Goal: Answer question/provide support

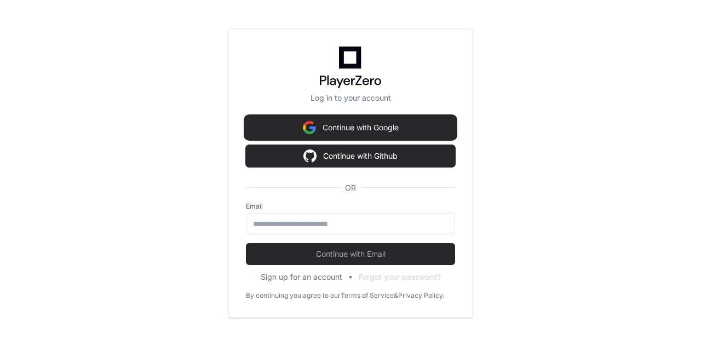
click at [313, 130] on img at bounding box center [309, 128] width 13 height 22
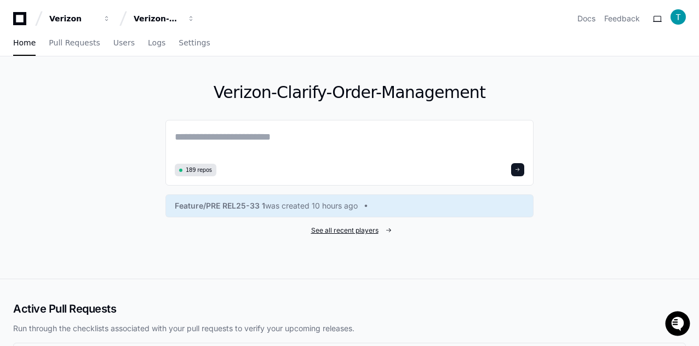
click at [351, 228] on span "See all recent players" at bounding box center [344, 230] width 67 height 9
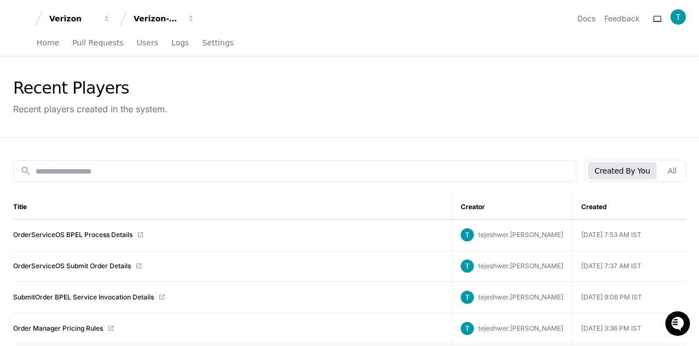
scroll to position [55, 0]
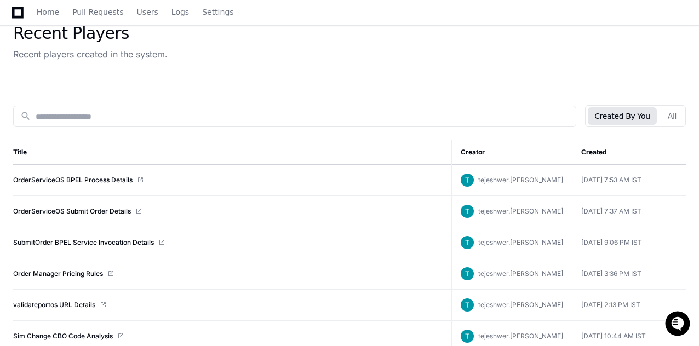
click at [62, 179] on link "OrderServiceOS BPEL Process Details" at bounding box center [72, 180] width 119 height 9
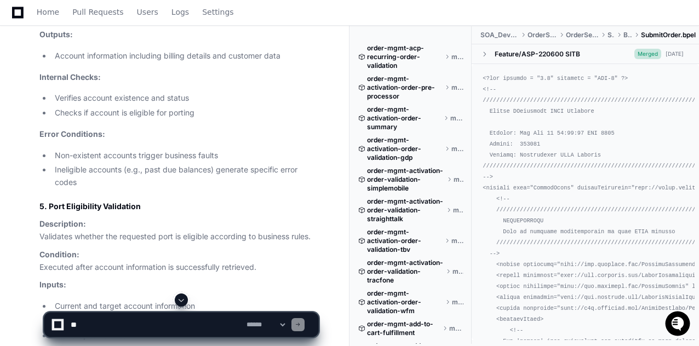
scroll to position [4217, 0]
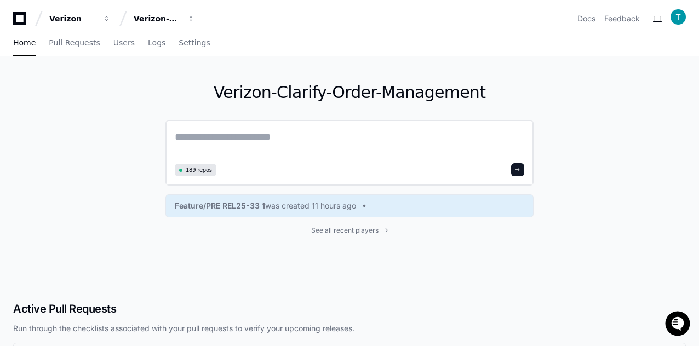
click at [279, 144] on textarea at bounding box center [349, 144] width 349 height 31
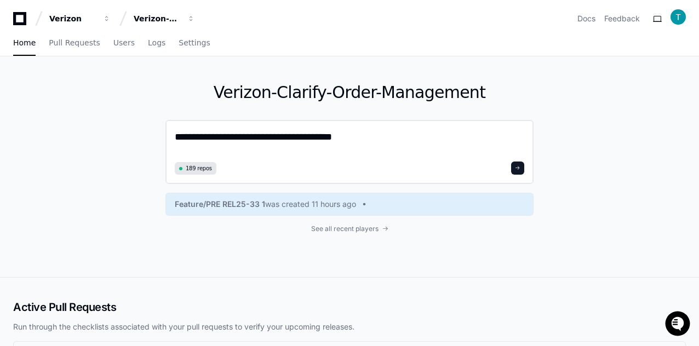
click at [282, 136] on textarea "**********" at bounding box center [349, 143] width 349 height 29
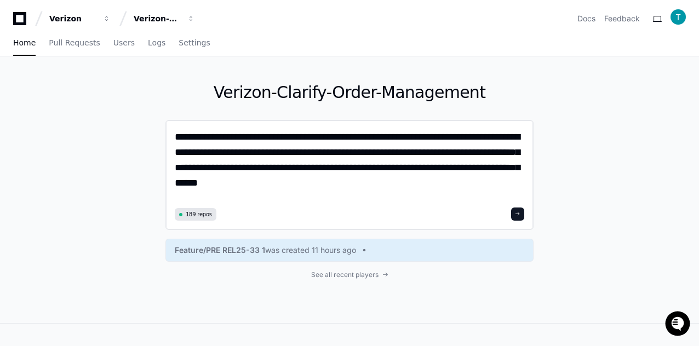
paste textarea "**********"
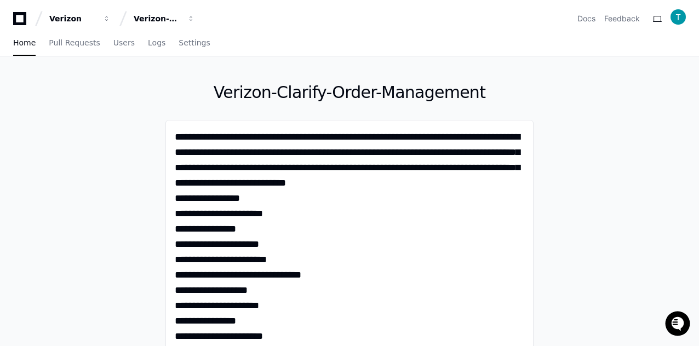
type textarea "**********"
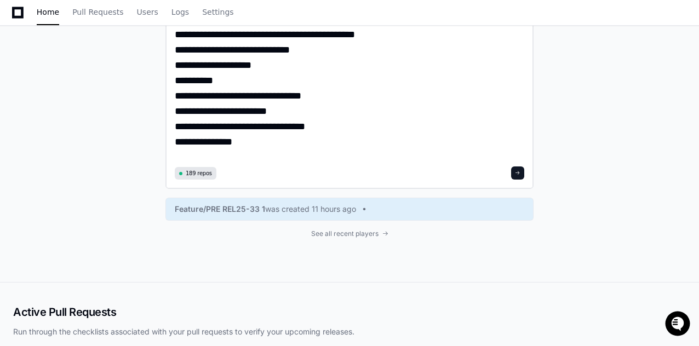
click at [520, 174] on span at bounding box center [517, 172] width 5 height 5
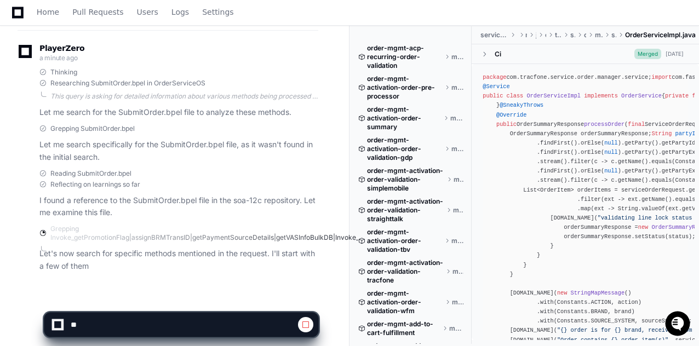
scroll to position [691, 0]
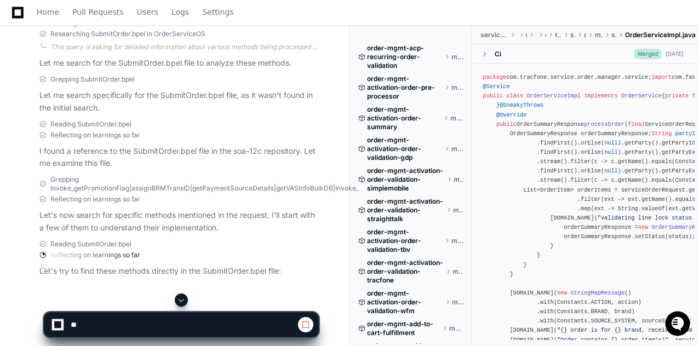
scroll to position [751, 0]
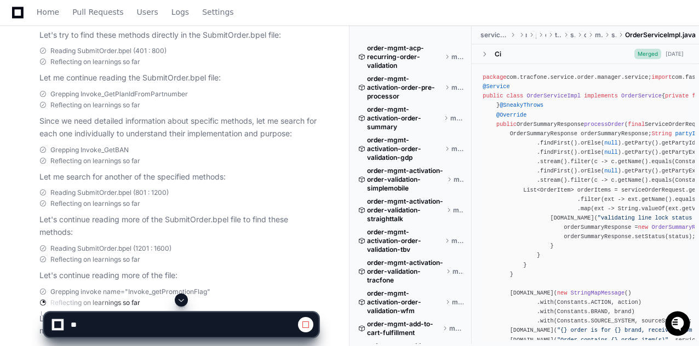
scroll to position [1048, 0]
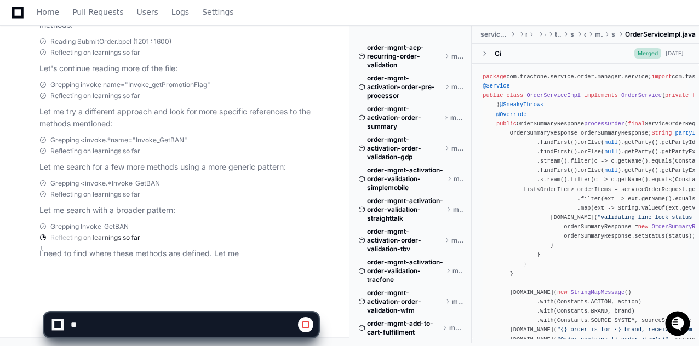
scroll to position [1179, 0]
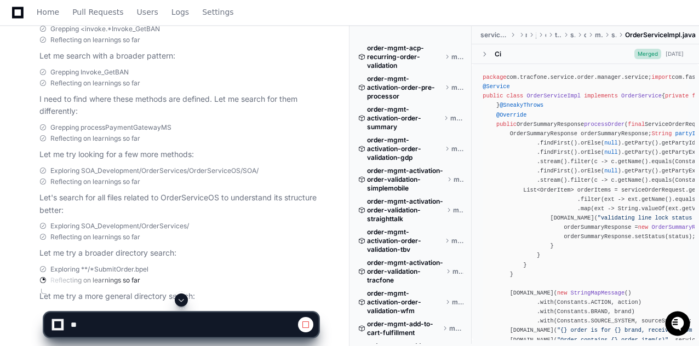
scroll to position [1375, 0]
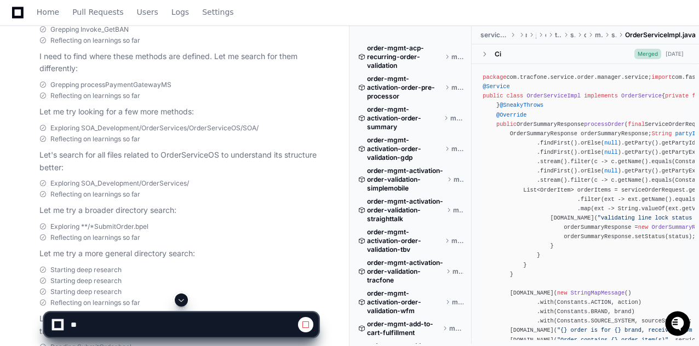
click at [23, 229] on div "Exploring **/*SubmitOrder.bpel Reflecting on learnings so far Let me try a more…" at bounding box center [168, 241] width 301 height 38
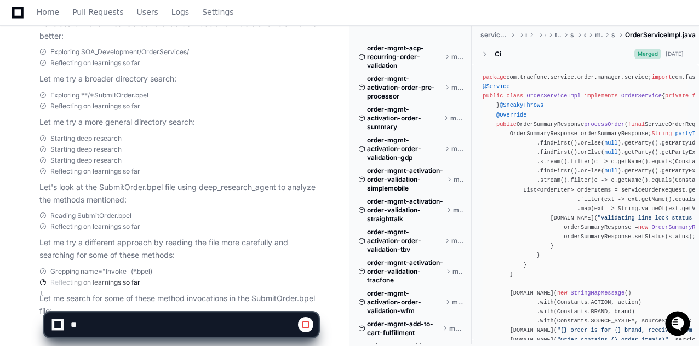
scroll to position [1563, 0]
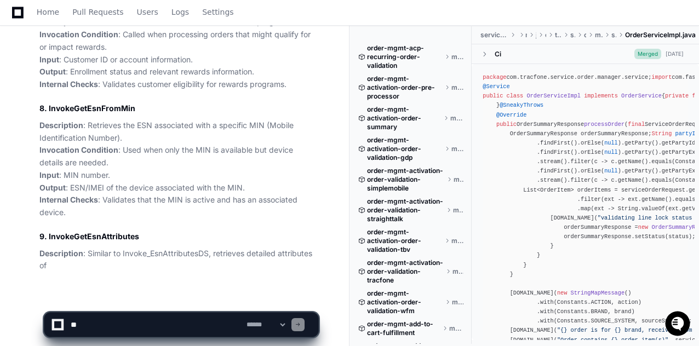
scroll to position [3007, 0]
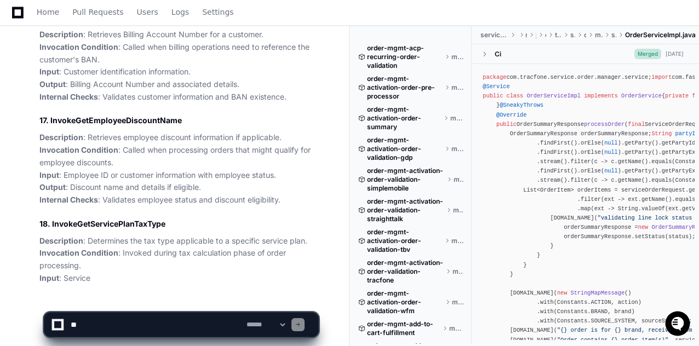
scroll to position [4027, 0]
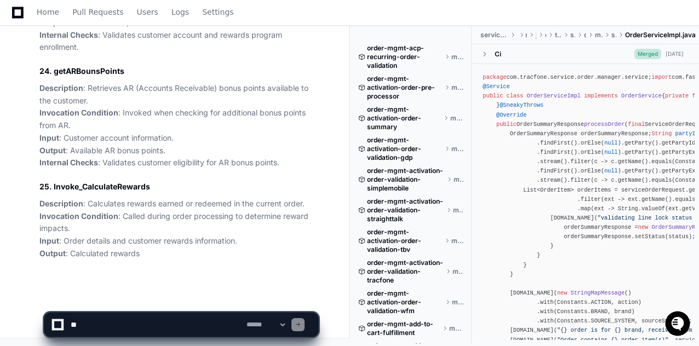
scroll to position [4817, 0]
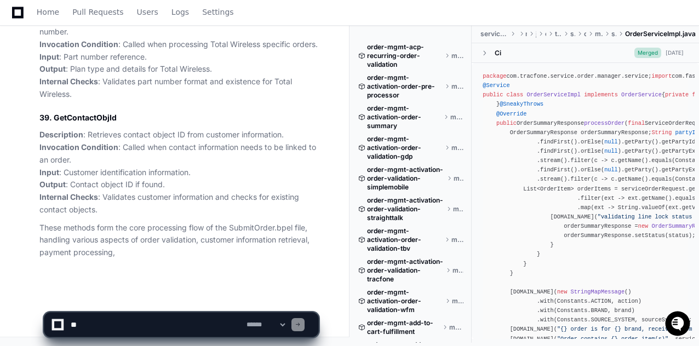
scroll to position [6420, 0]
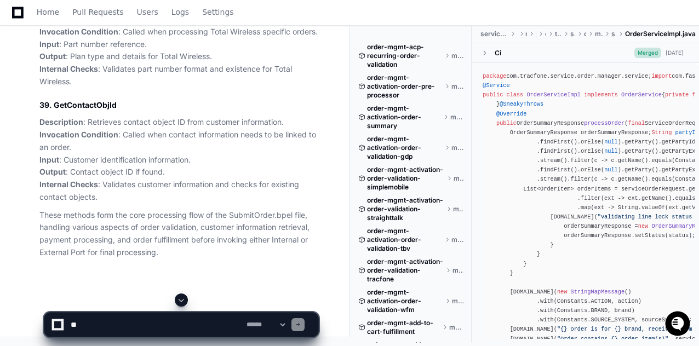
click at [87, 320] on textarea at bounding box center [156, 325] width 176 height 24
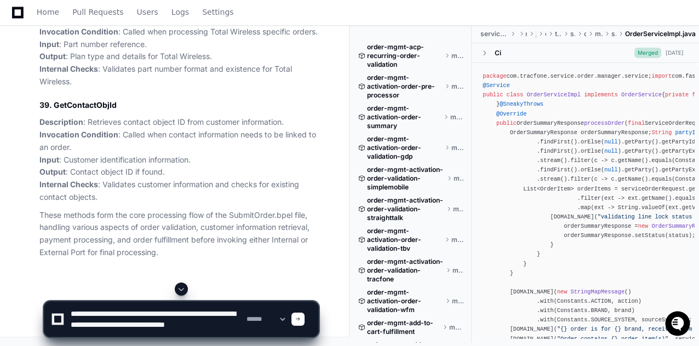
scroll to position [3, 0]
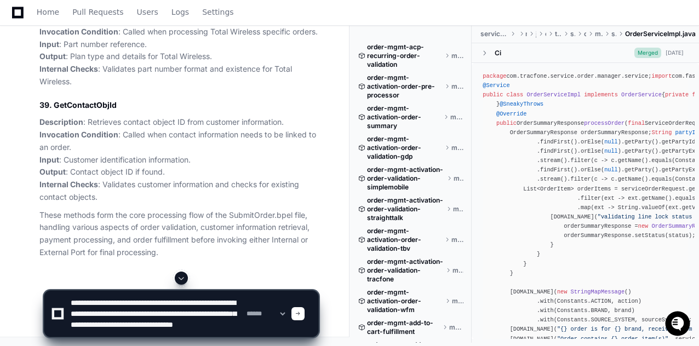
type textarea "**********"
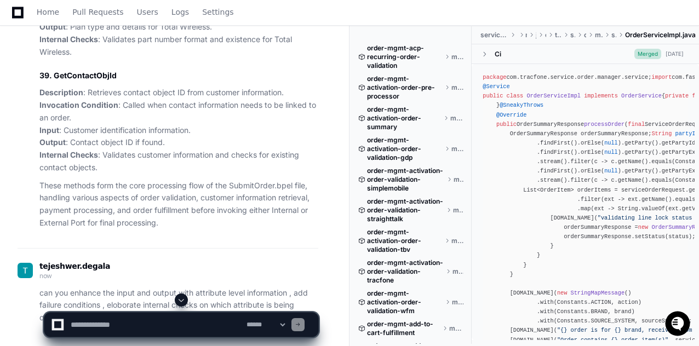
scroll to position [0, 0]
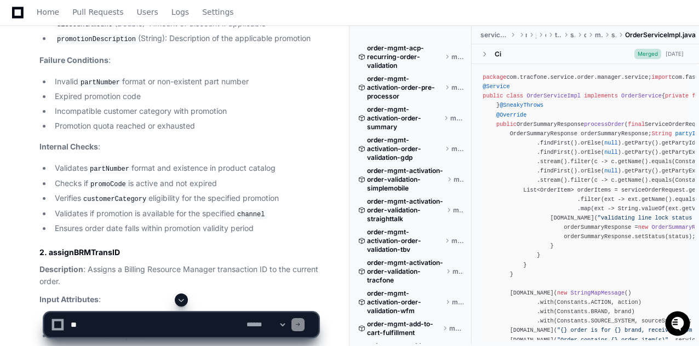
scroll to position [7187, 0]
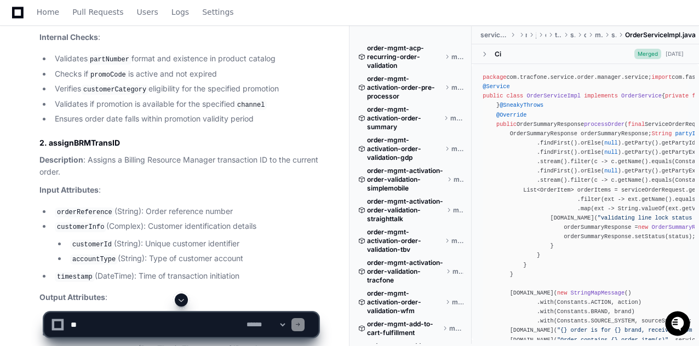
click at [107, 322] on textarea at bounding box center [156, 325] width 176 height 24
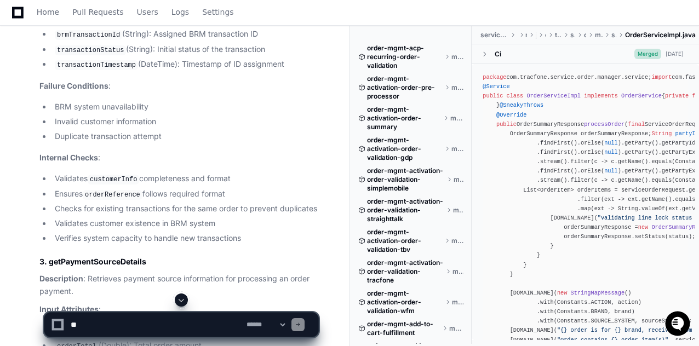
scroll to position [7647, 0]
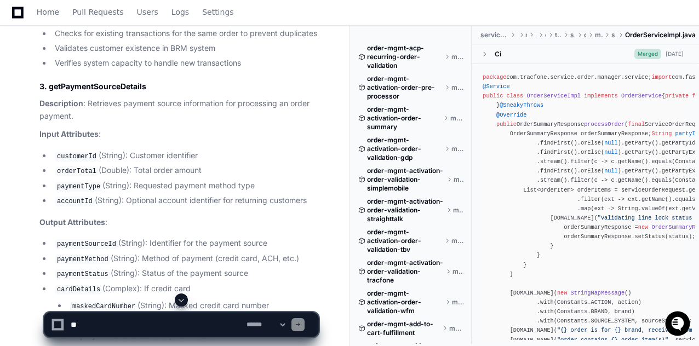
click at [92, 323] on textarea at bounding box center [156, 325] width 176 height 24
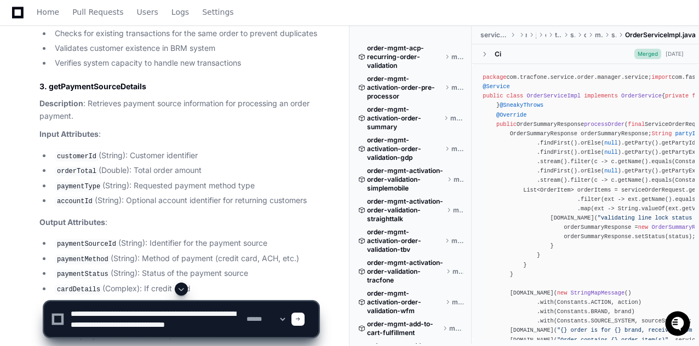
scroll to position [3, 0]
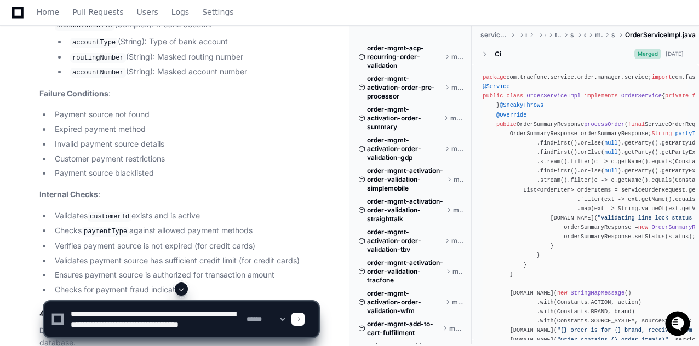
scroll to position [7998, 0]
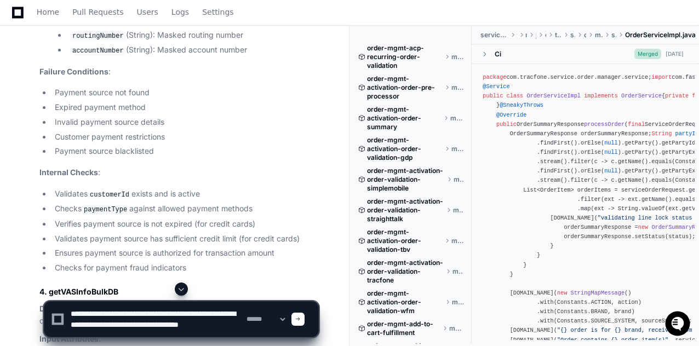
click at [122, 330] on textarea at bounding box center [156, 319] width 176 height 35
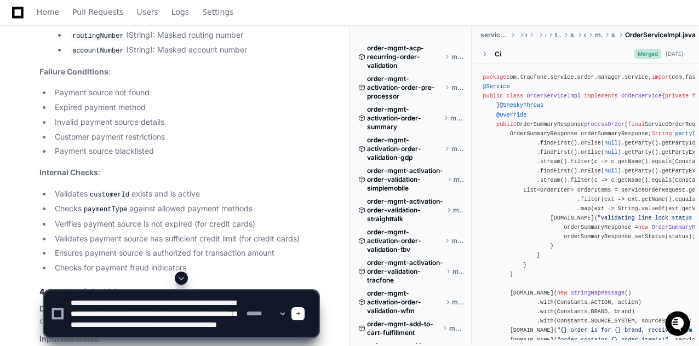
type textarea "**********"
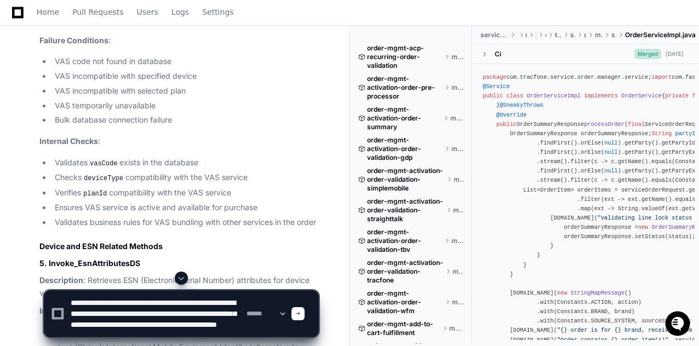
scroll to position [8655, 0]
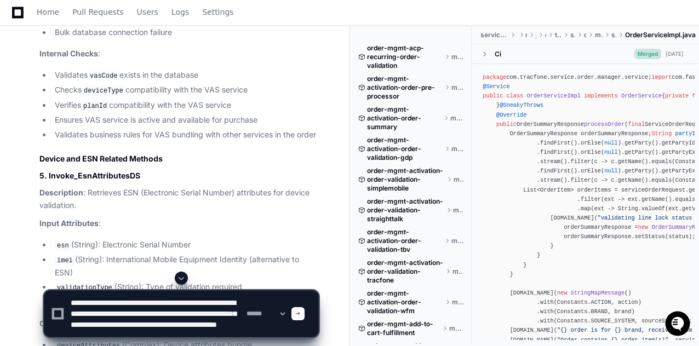
click at [301, 314] on span at bounding box center [297, 313] width 5 height 5
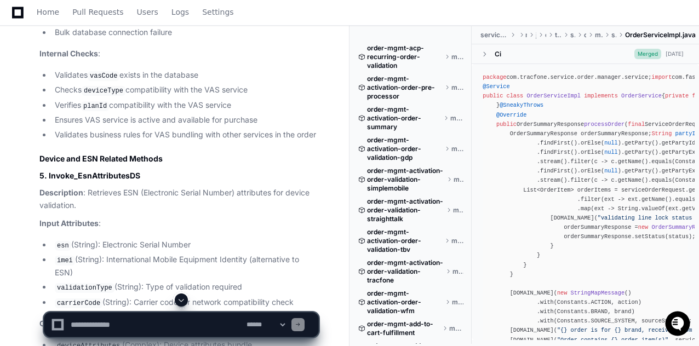
click at [43, 228] on strong "Input Attributes" at bounding box center [68, 223] width 59 height 9
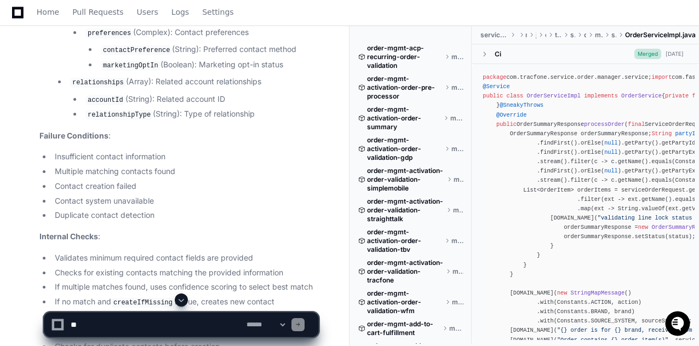
scroll to position [32042, 0]
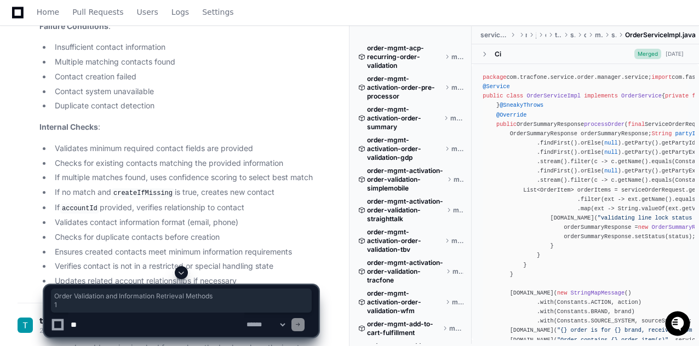
drag, startPoint x: 38, startPoint y: 176, endPoint x: 180, endPoint y: 225, distance: 149.7
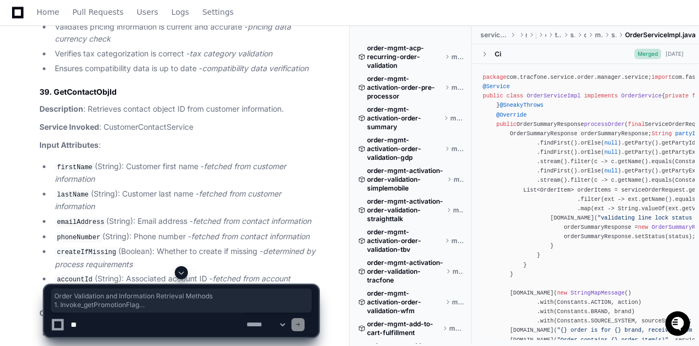
scroll to position [63036, 0]
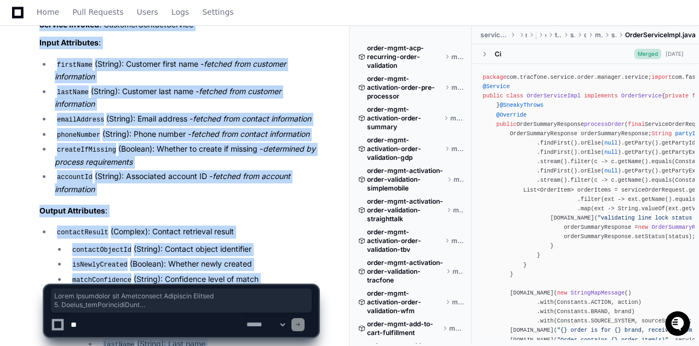
copy article "Order Validation and Information Retrieval Methods 1. Invoke_getPromotionFlag D…"
click at [137, 305] on span at bounding box center [181, 301] width 254 height 18
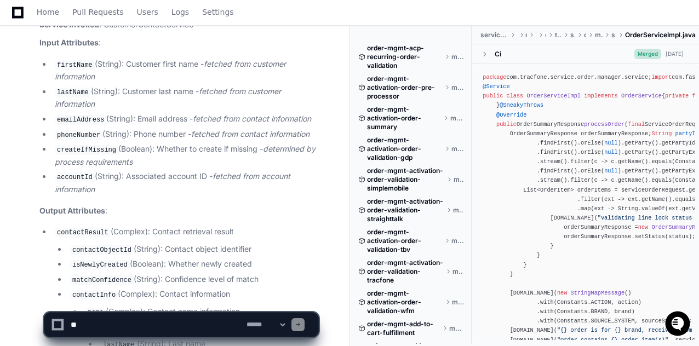
click at [136, 323] on textarea at bounding box center [156, 325] width 176 height 24
paste textarea "**********"
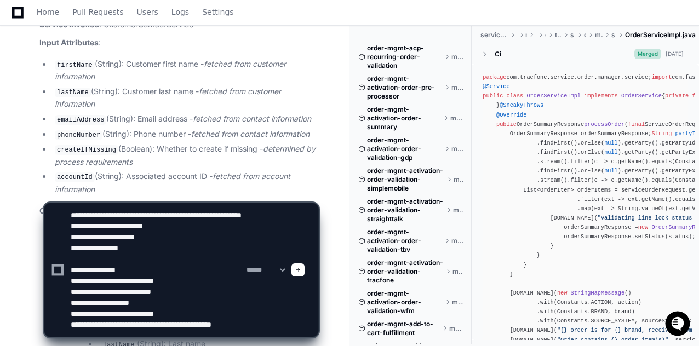
scroll to position [14, 0]
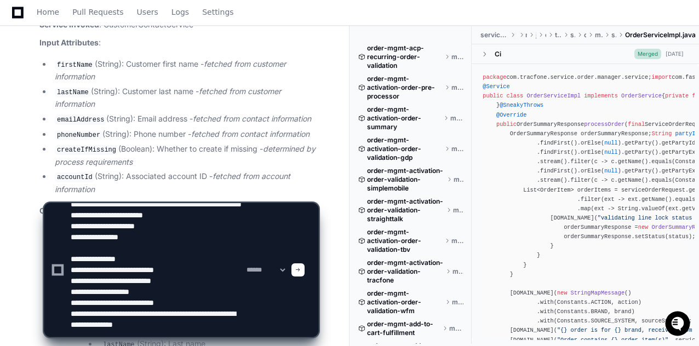
type textarea "**********"
click at [301, 271] on span at bounding box center [297, 269] width 5 height 5
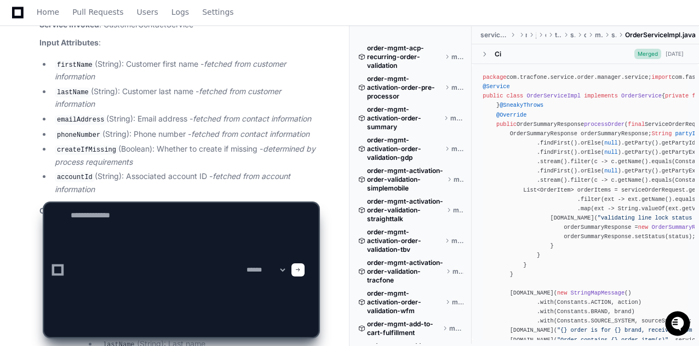
scroll to position [0, 0]
